Goal: Information Seeking & Learning: Learn about a topic

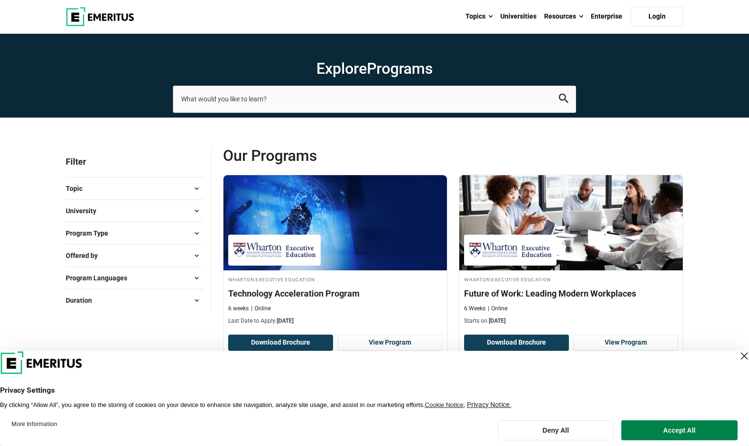
click at [194, 187] on span at bounding box center [196, 189] width 14 height 14
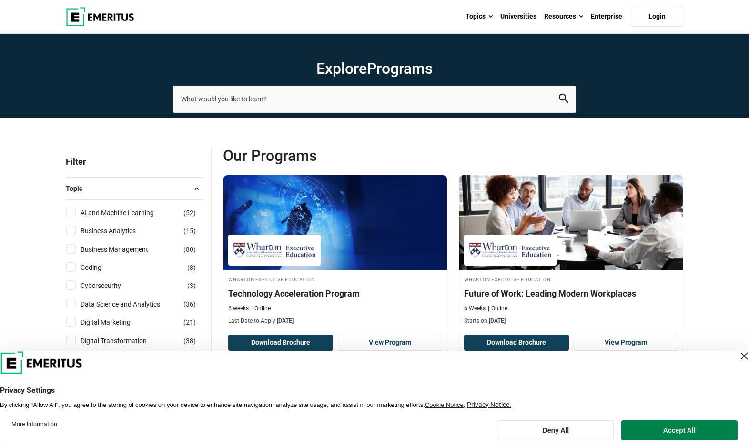
scroll to position [62, 0]
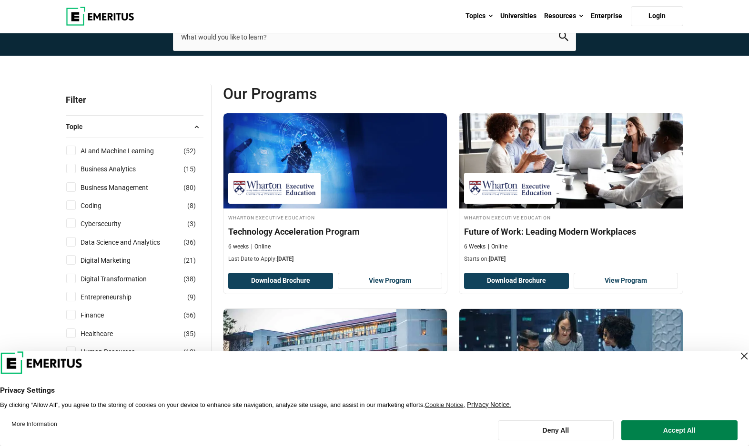
click at [74, 183] on input "Business Management ( 80 )" at bounding box center [71, 187] width 10 height 10
checkbox input "true"
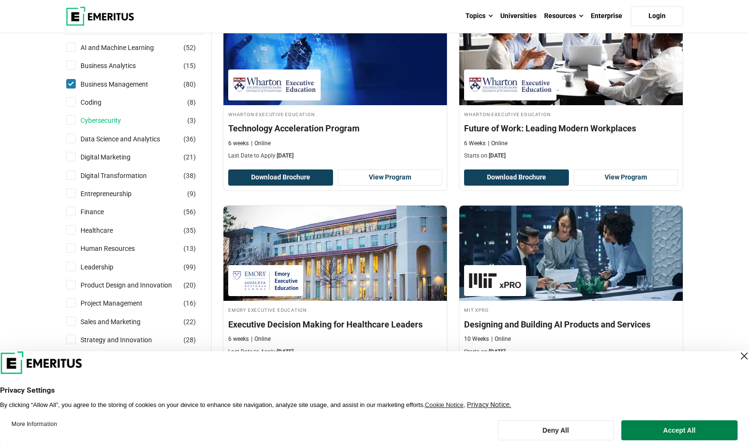
scroll to position [168, 0]
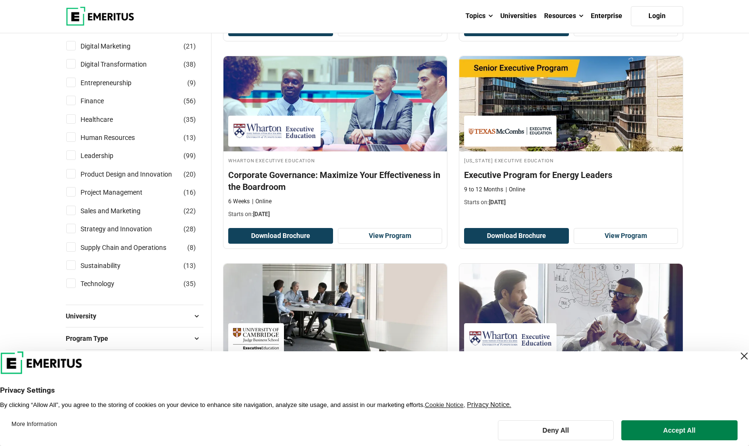
scroll to position [316, 0]
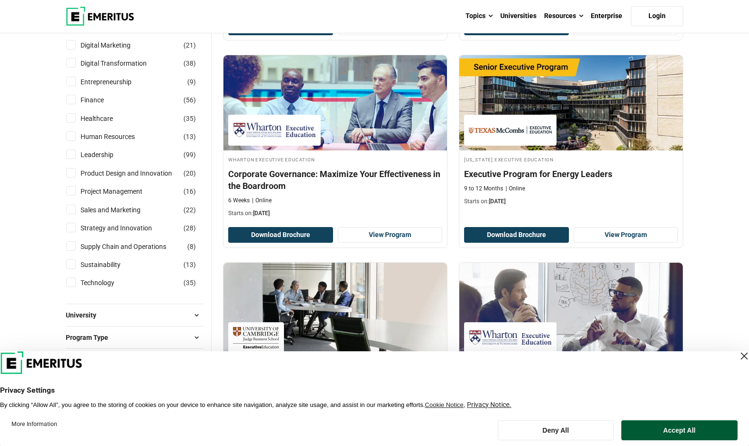
click at [666, 427] on button "Accept All" at bounding box center [679, 431] width 116 height 20
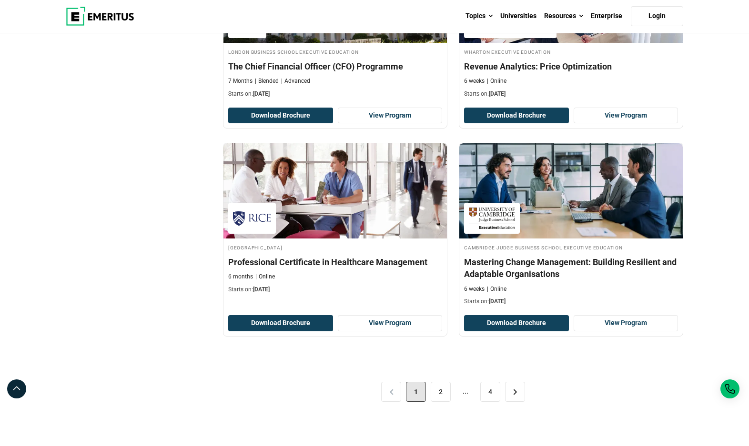
scroll to position [1855, 0]
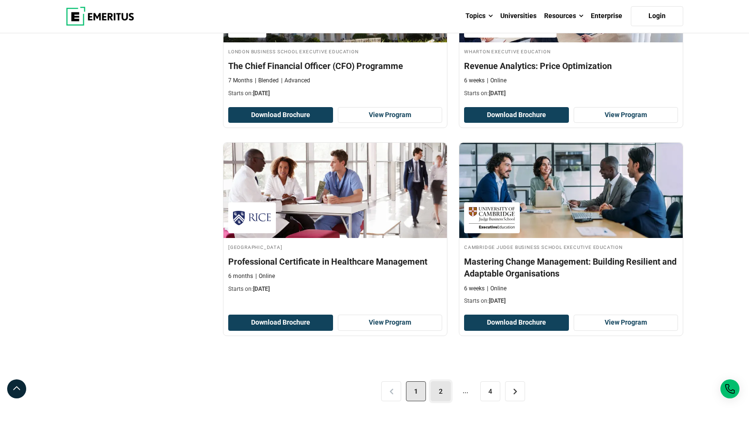
click at [437, 390] on link "2" at bounding box center [441, 392] width 20 height 20
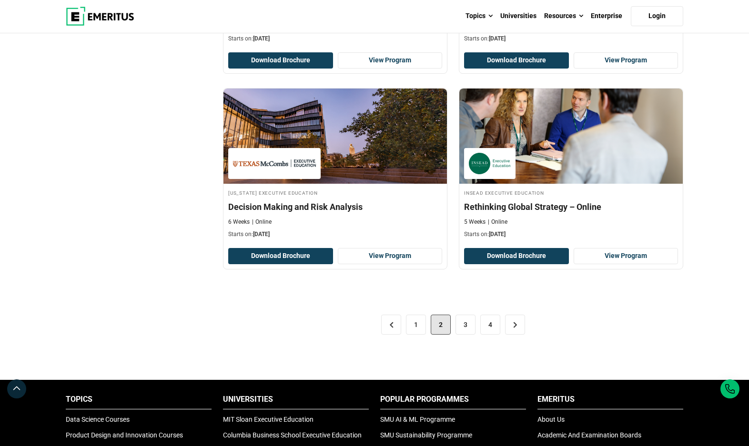
scroll to position [1874, 0]
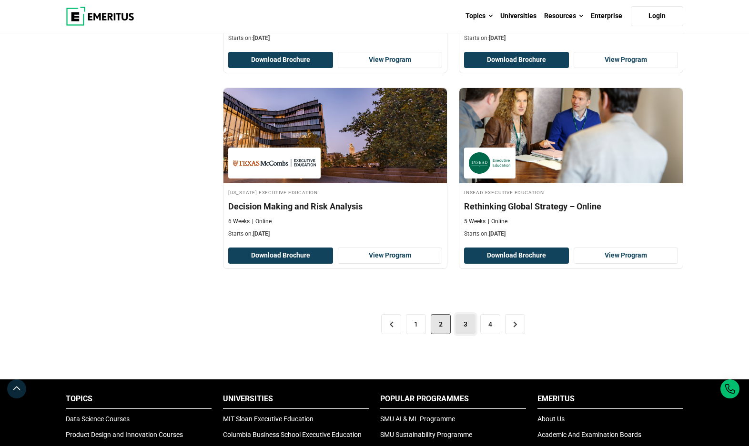
click at [462, 323] on link "3" at bounding box center [465, 324] width 20 height 20
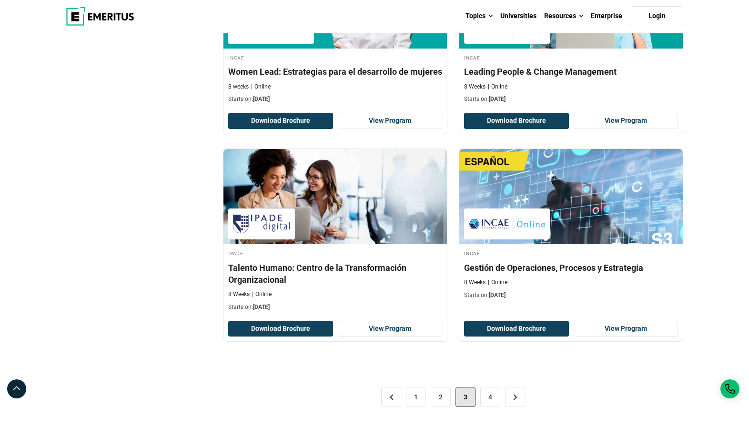
scroll to position [1776, 0]
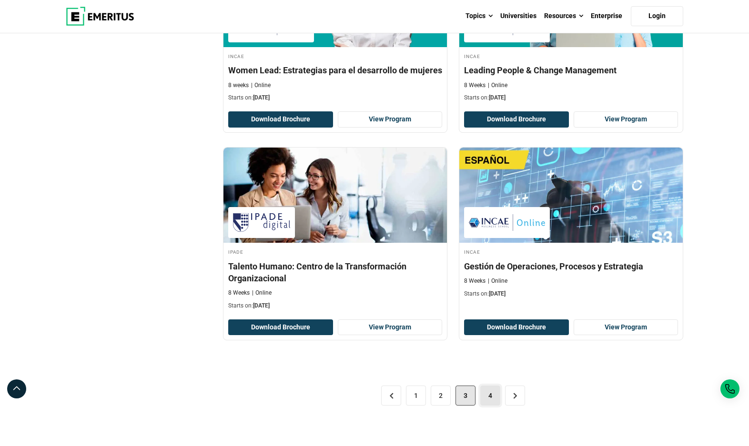
click at [483, 387] on link "4" at bounding box center [490, 396] width 20 height 20
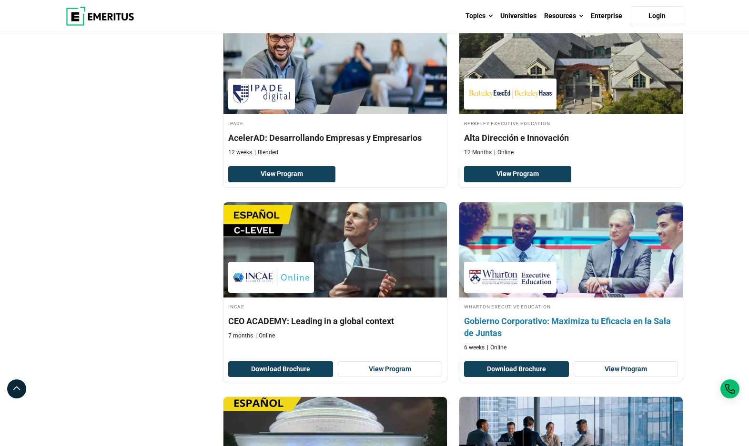
scroll to position [1160, 0]
